Goal: Task Accomplishment & Management: Complete application form

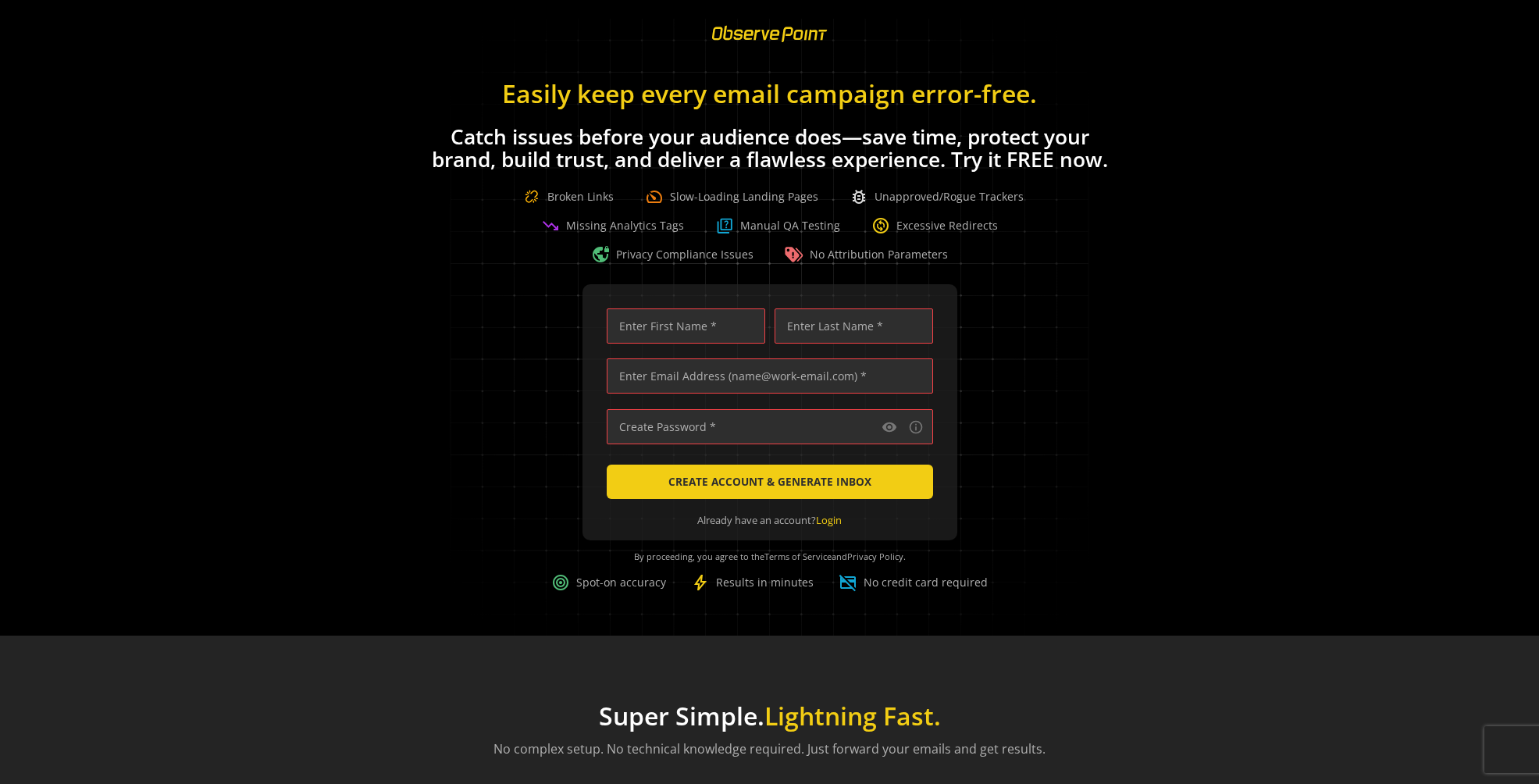
scroll to position [0, 5171]
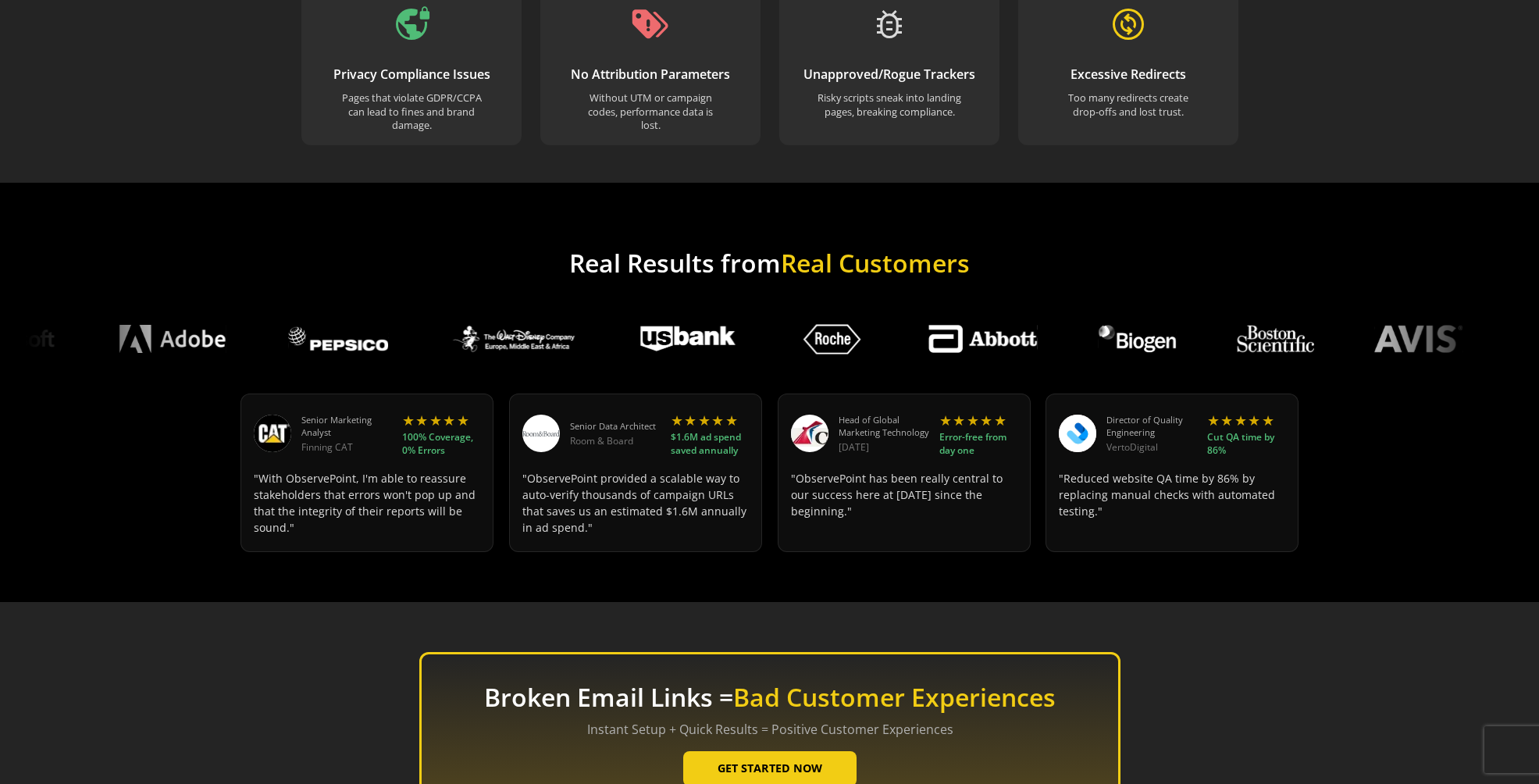
scroll to position [1511, 0]
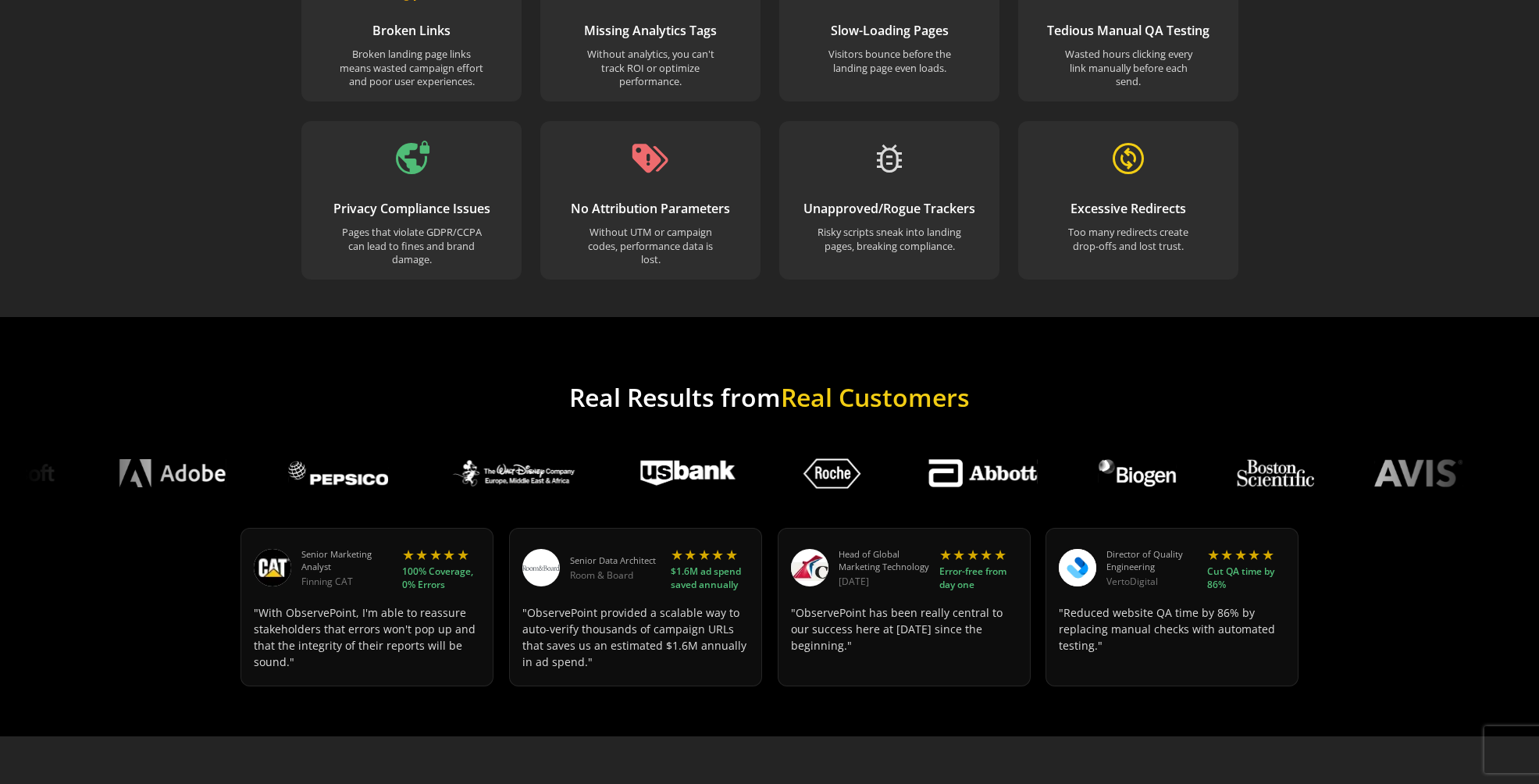
drag, startPoint x: 1093, startPoint y: 472, endPoint x: 770, endPoint y: 449, distance: 323.8
click at [772, 448] on div at bounding box center [762, 473] width 11376 height 72
drag, startPoint x: 770, startPoint y: 449, endPoint x: 1091, endPoint y: 468, distance: 321.6
click at [1091, 468] on div at bounding box center [762, 473] width 11376 height 72
drag, startPoint x: 1091, startPoint y: 468, endPoint x: 896, endPoint y: 445, distance: 196.4
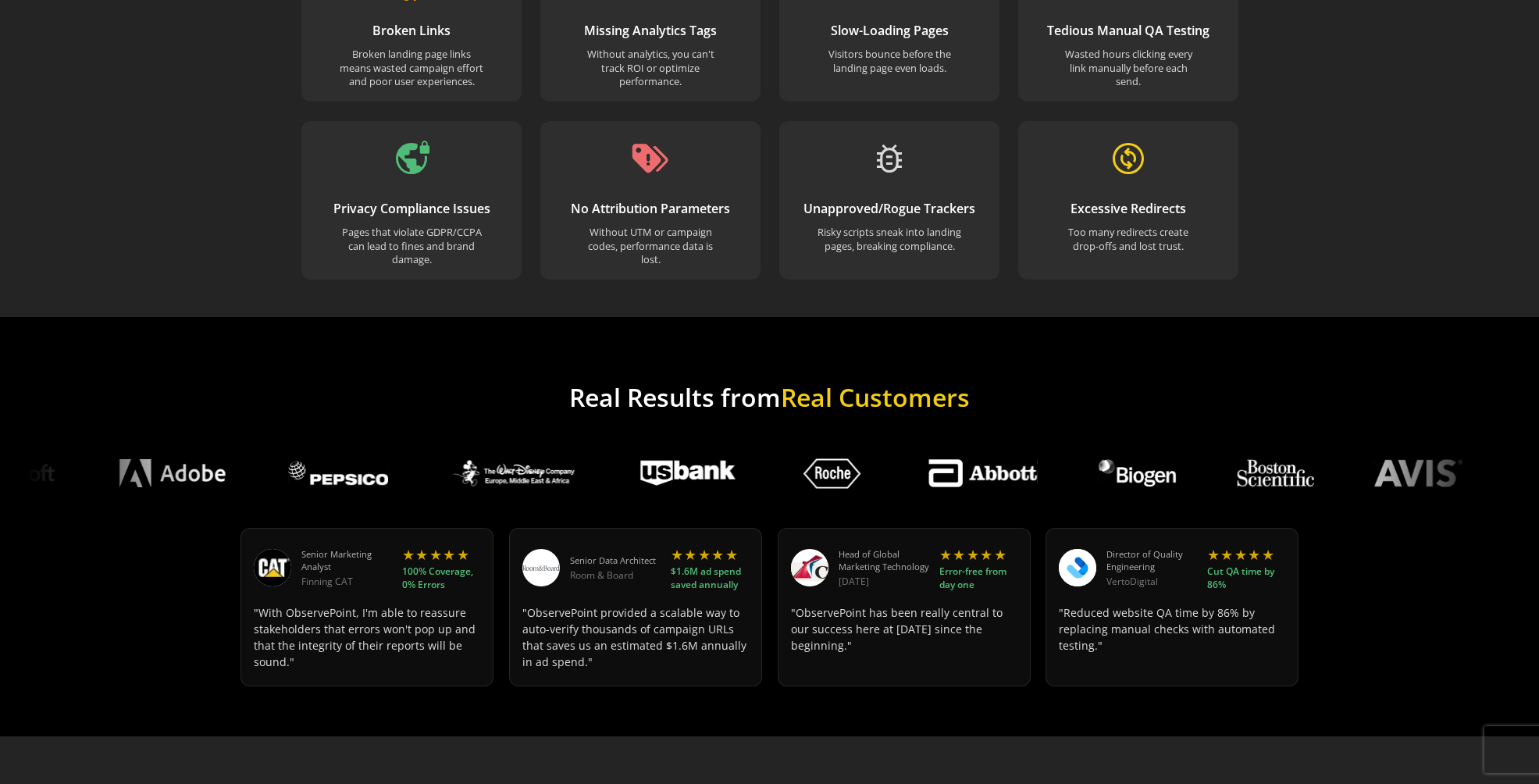
click at [896, 445] on div at bounding box center [735, 473] width 11376 height 72
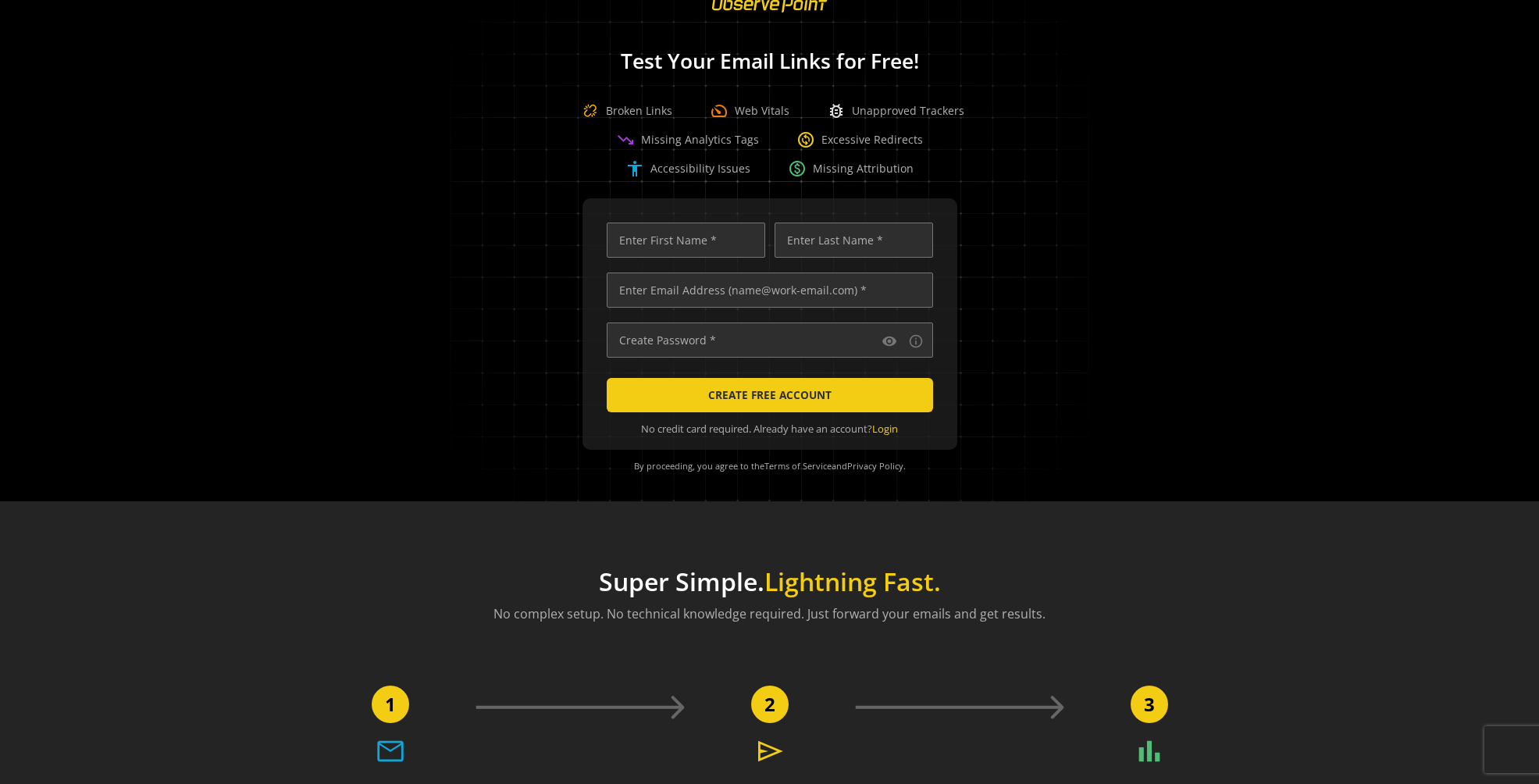
scroll to position [0, 0]
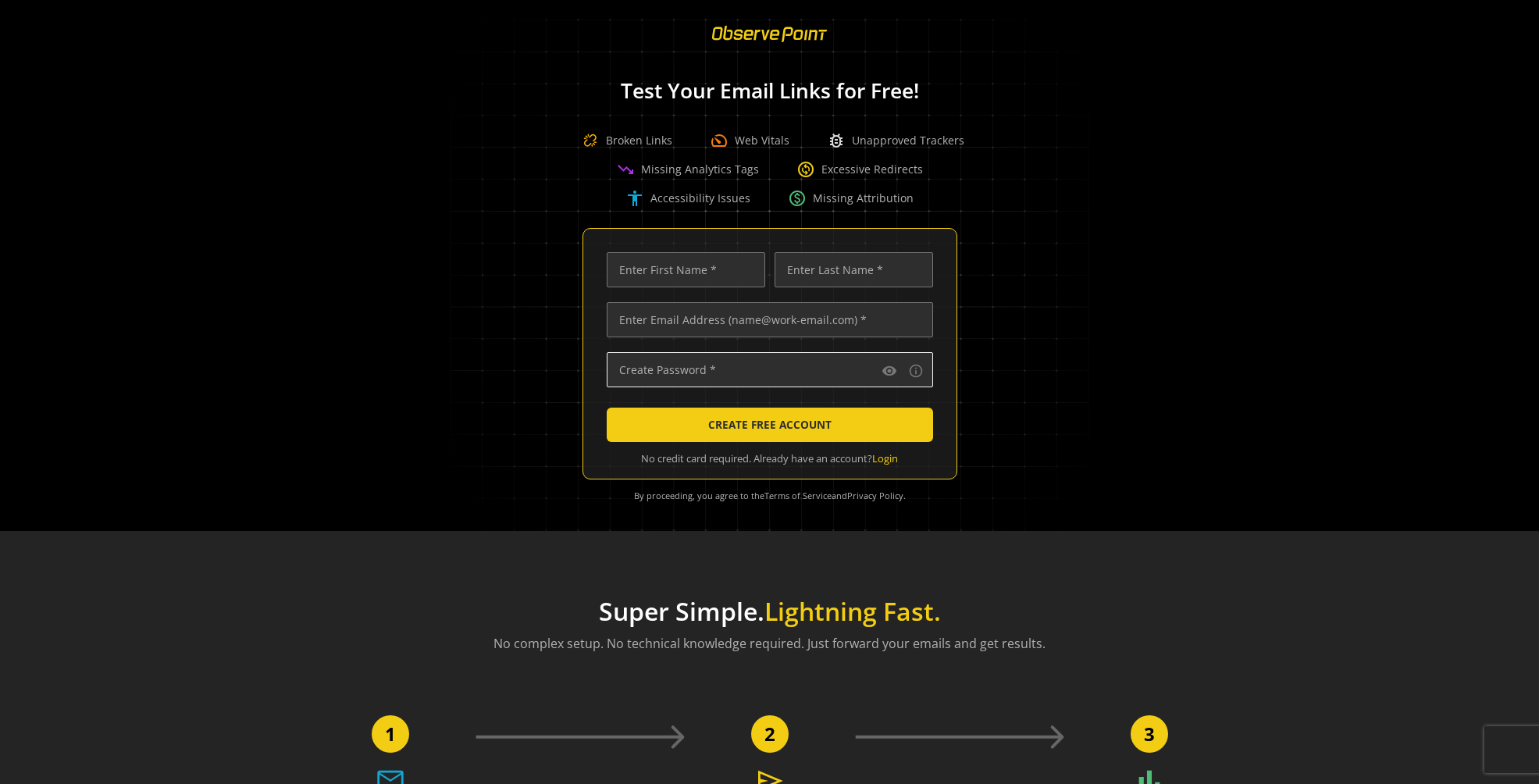
click at [828, 365] on input "text" at bounding box center [770, 370] width 327 height 35
click at [886, 370] on mat-icon "visibility" at bounding box center [889, 371] width 16 height 16
click at [886, 370] on mat-icon "visibility_off" at bounding box center [889, 371] width 16 height 16
click at [766, 326] on input "text" at bounding box center [770, 320] width 327 height 35
click at [911, 370] on mat-icon "info_outline" at bounding box center [916, 371] width 16 height 16
